Goal: Contribute content

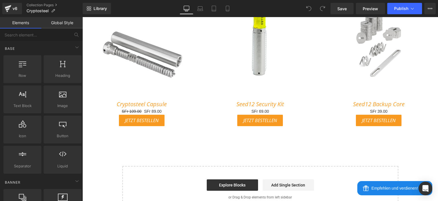
scroll to position [215, 0]
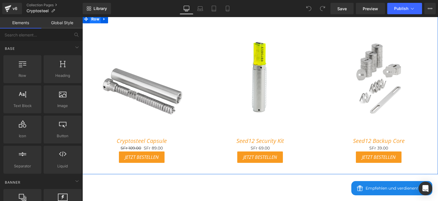
click at [96, 21] on span "Row" at bounding box center [95, 19] width 11 height 9
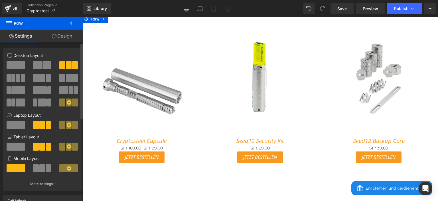
click at [19, 78] on span at bounding box center [18, 78] width 4 height 8
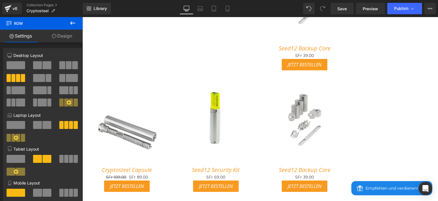
scroll to position [195, 0]
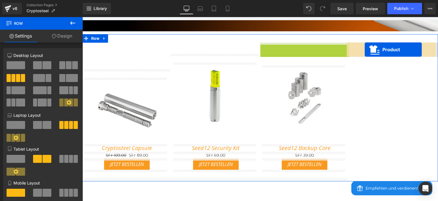
drag, startPoint x: 290, startPoint y: 46, endPoint x: 365, endPoint y: 50, distance: 75.4
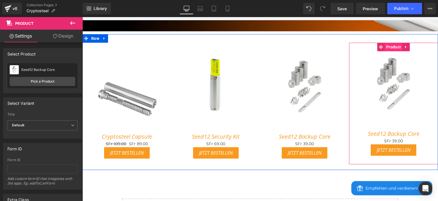
click at [391, 47] on span "Product" at bounding box center [394, 47] width 18 height 9
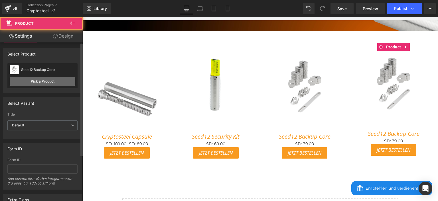
click at [45, 79] on link "Pick a Product" at bounding box center [43, 81] width 66 height 9
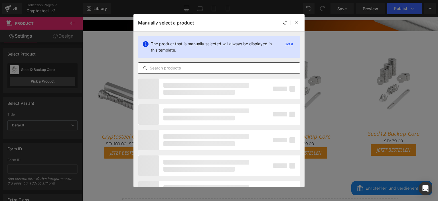
click at [152, 66] on input "text" at bounding box center [218, 68] width 161 height 7
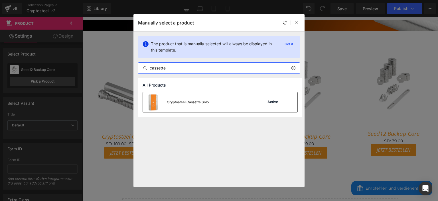
type input "cassette"
click at [171, 97] on div "Cryptosteel Cassette Solo" at bounding box center [176, 102] width 66 height 20
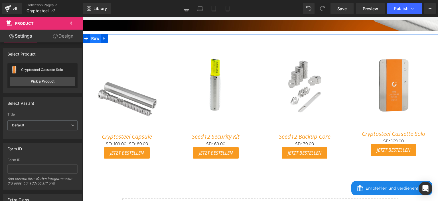
click at [93, 39] on span "Row" at bounding box center [95, 38] width 11 height 9
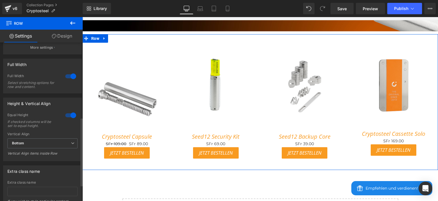
scroll to position [210, 0]
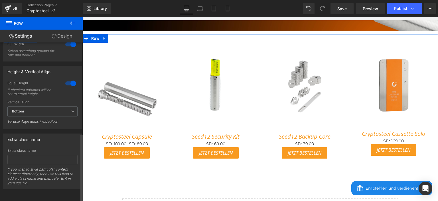
click at [72, 79] on div at bounding box center [71, 83] width 14 height 9
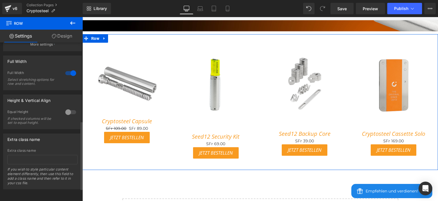
scroll to position [182, 0]
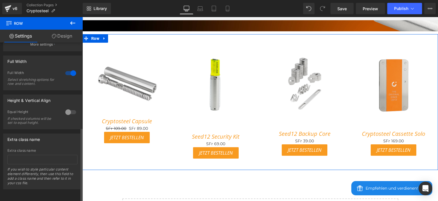
click at [64, 108] on div at bounding box center [71, 112] width 14 height 9
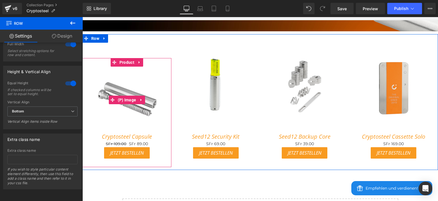
click at [124, 78] on img at bounding box center [127, 100] width 66 height 66
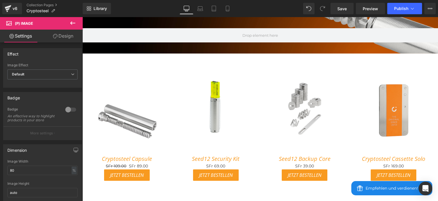
scroll to position [224, 0]
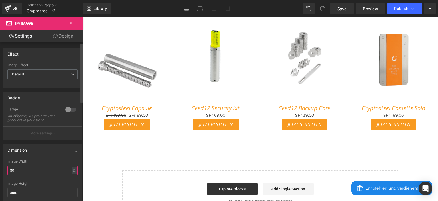
click at [33, 175] on input "80" at bounding box center [42, 170] width 70 height 9
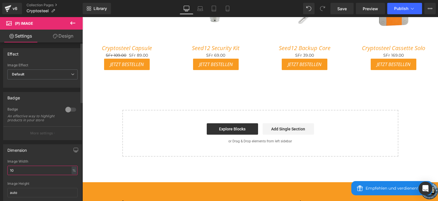
type input "100"
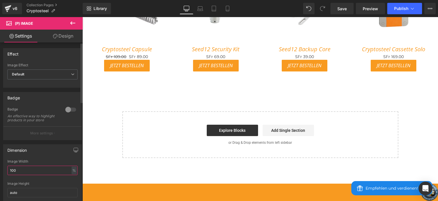
scroll to position [209, 0]
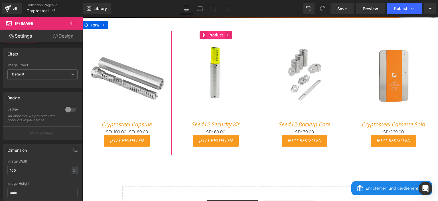
click at [218, 36] on span "Product" at bounding box center [216, 35] width 18 height 9
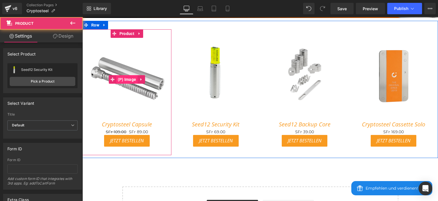
click at [132, 79] on span "(P) Image" at bounding box center [126, 79] width 21 height 9
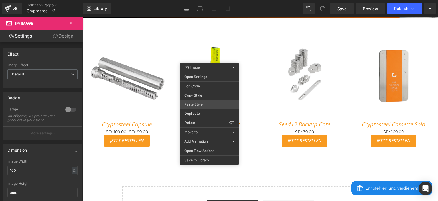
drag, startPoint x: 276, startPoint y: 123, endPoint x: 213, endPoint y: 103, distance: 67.1
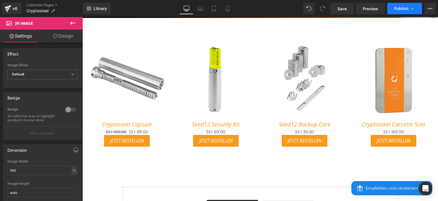
click at [396, 5] on button "Publish" at bounding box center [404, 8] width 35 height 11
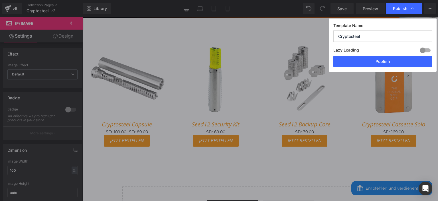
click at [388, 55] on div "Lazy Loading Build Upgrade plan to unlock" at bounding box center [383, 51] width 99 height 9
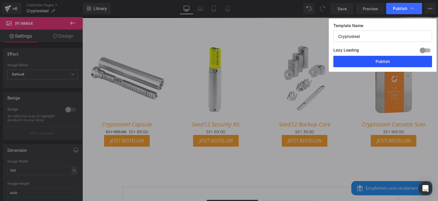
drag, startPoint x: 310, startPoint y: 47, endPoint x: 385, endPoint y: 61, distance: 76.0
click at [385, 61] on button "Publish" at bounding box center [383, 61] width 99 height 11
